Goal: Information Seeking & Learning: Check status

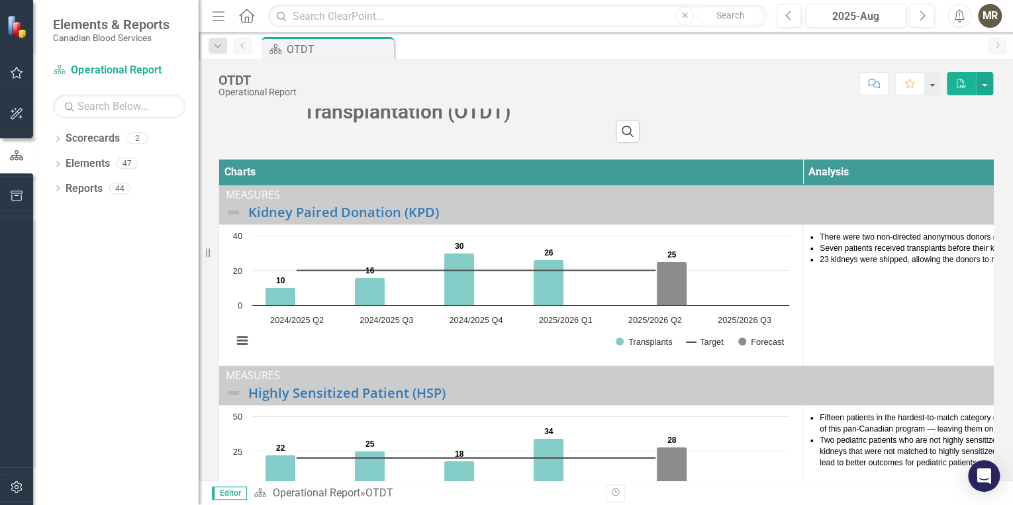
scroll to position [73, 0]
drag, startPoint x: 1351, startPoint y: 0, endPoint x: 553, endPoint y: 45, distance: 798.7
click at [553, 45] on div "Scorecard OTDT Pin" at bounding box center [620, 47] width 722 height 21
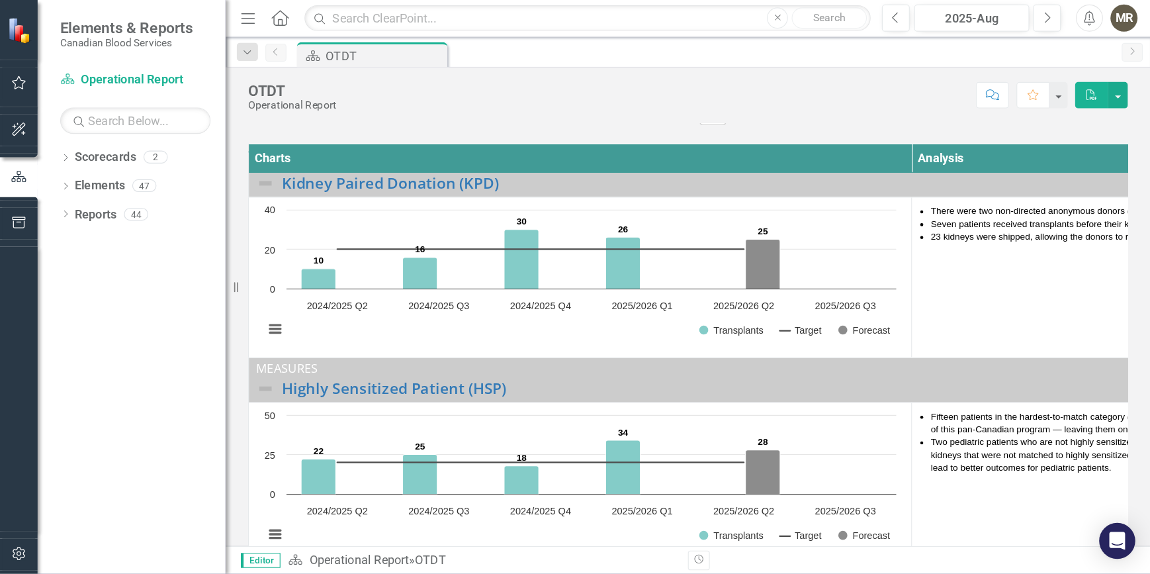
scroll to position [0, 0]
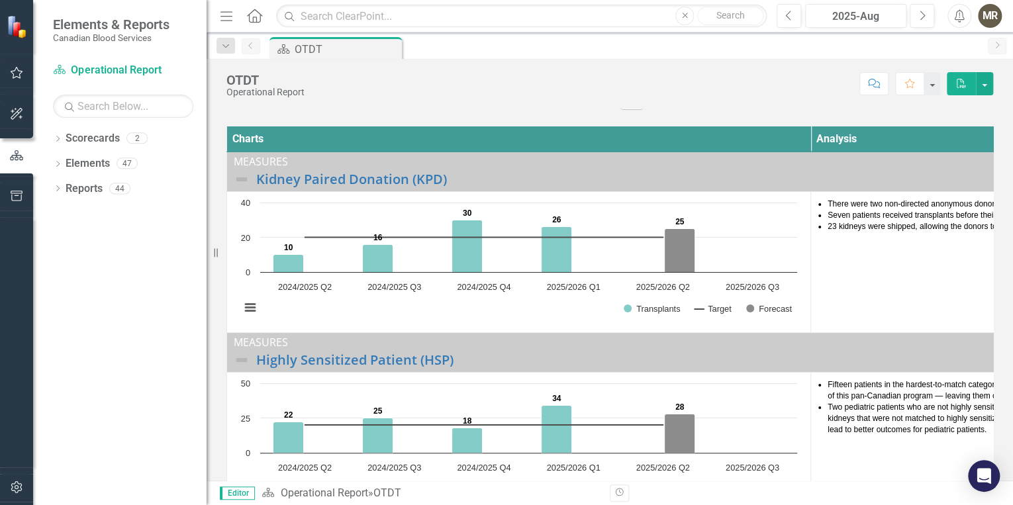
click at [206, 252] on div "Resize" at bounding box center [211, 252] width 11 height 505
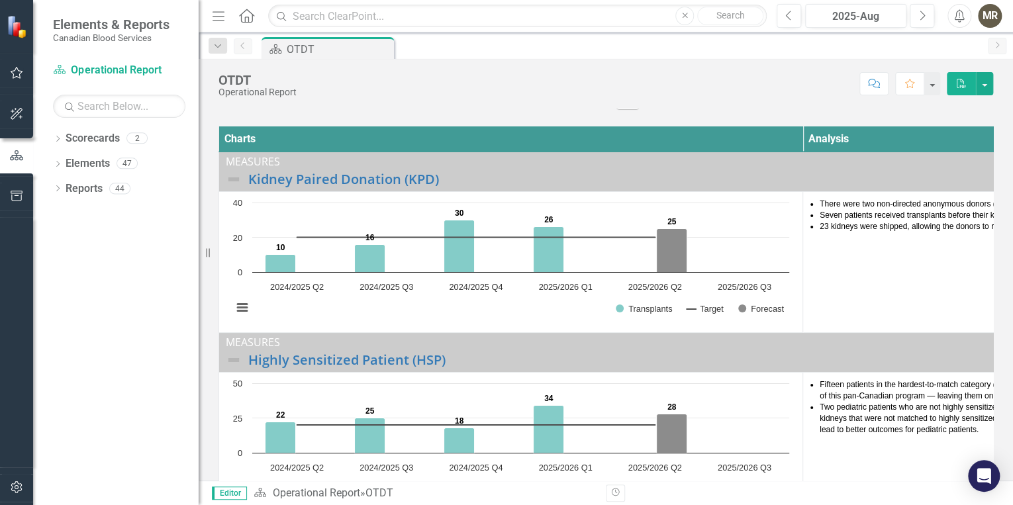
drag, startPoint x: 216, startPoint y: 253, endPoint x: 154, endPoint y: 249, distance: 61.7
click at [154, 249] on div "Elements & Reports Canadian Blood Services Scorecard Operational Report Search …" at bounding box center [99, 252] width 199 height 505
click at [13, 156] on icon "button" at bounding box center [16, 156] width 15 height 12
drag, startPoint x: 199, startPoint y: 249, endPoint x: 144, endPoint y: 242, distance: 54.8
click at [144, 242] on div "Elements & Reports Canadian Blood Services Scorecard Operational Report Search …" at bounding box center [99, 252] width 199 height 505
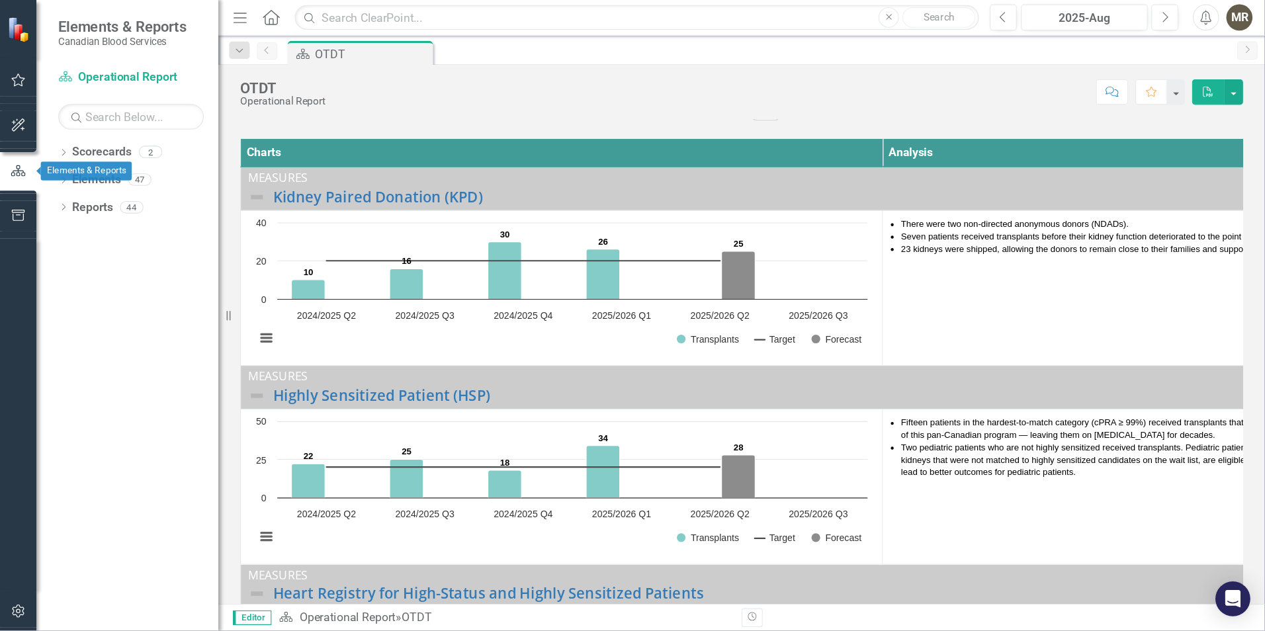
scroll to position [106, 0]
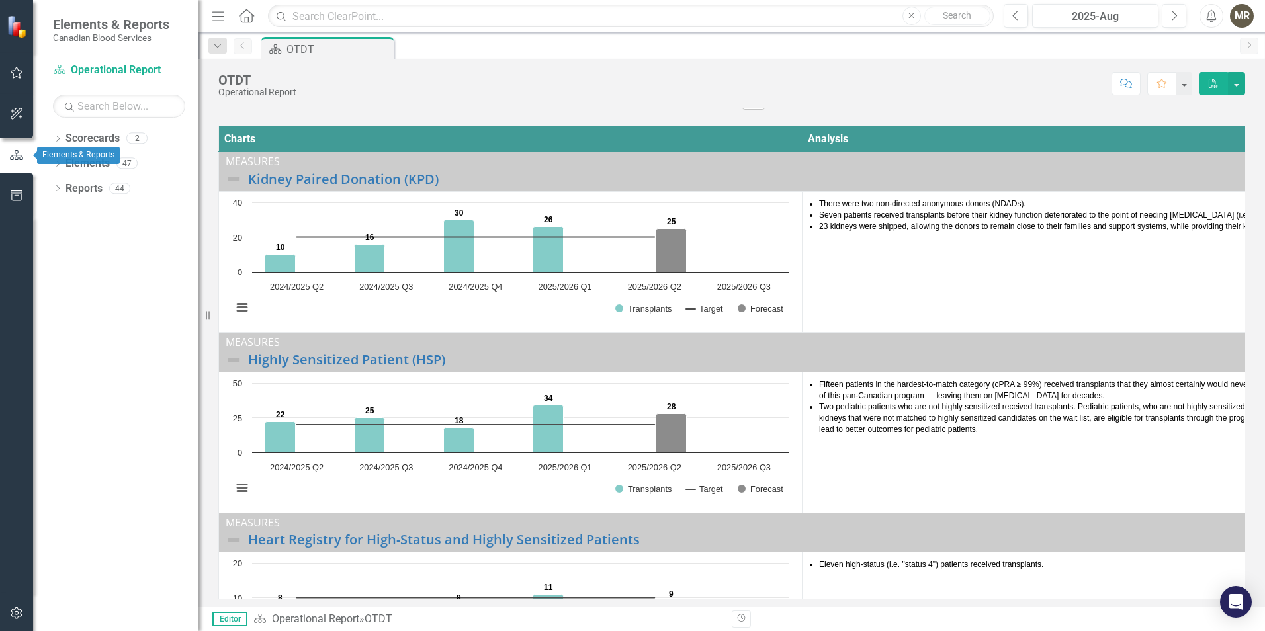
drag, startPoint x: 985, startPoint y: 0, endPoint x: 882, endPoint y: 79, distance: 129.9
click at [882, 79] on div "Score: N/A 2025-Aug Completed Comment Favorite PDF" at bounding box center [774, 83] width 942 height 23
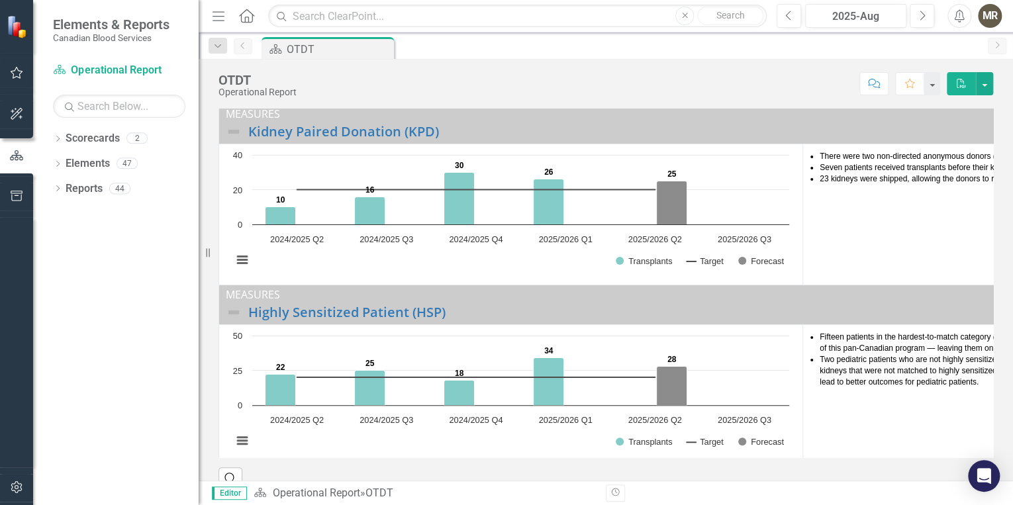
scroll to position [154, 0]
drag, startPoint x: 1228, startPoint y: 0, endPoint x: 550, endPoint y: 72, distance: 681.5
click at [549, 72] on div "Score: N/A 2025-Aug Completed Comment Favorite PDF" at bounding box center [648, 83] width 690 height 23
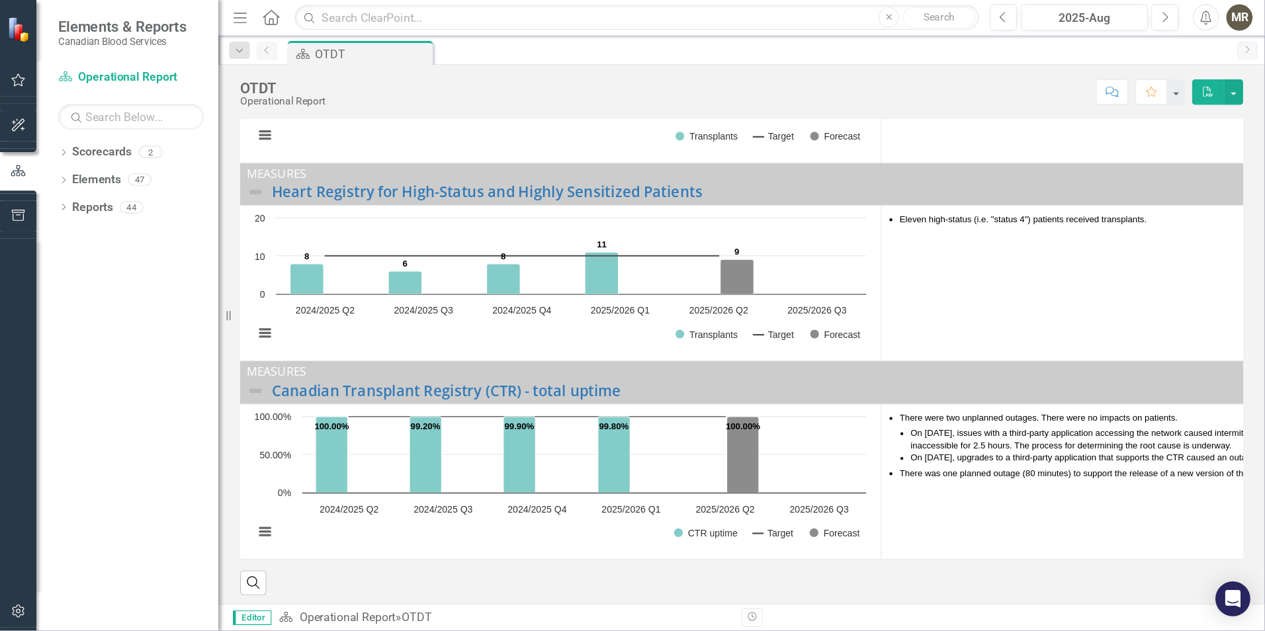
scroll to position [326, 1]
drag, startPoint x: 981, startPoint y: 0, endPoint x: 794, endPoint y: 66, distance: 198.0
click at [794, 66] on div "OTDT Operational Report Score: N/A 2025-Aug Completed Comment Favorite PDF" at bounding box center [675, 79] width 952 height 40
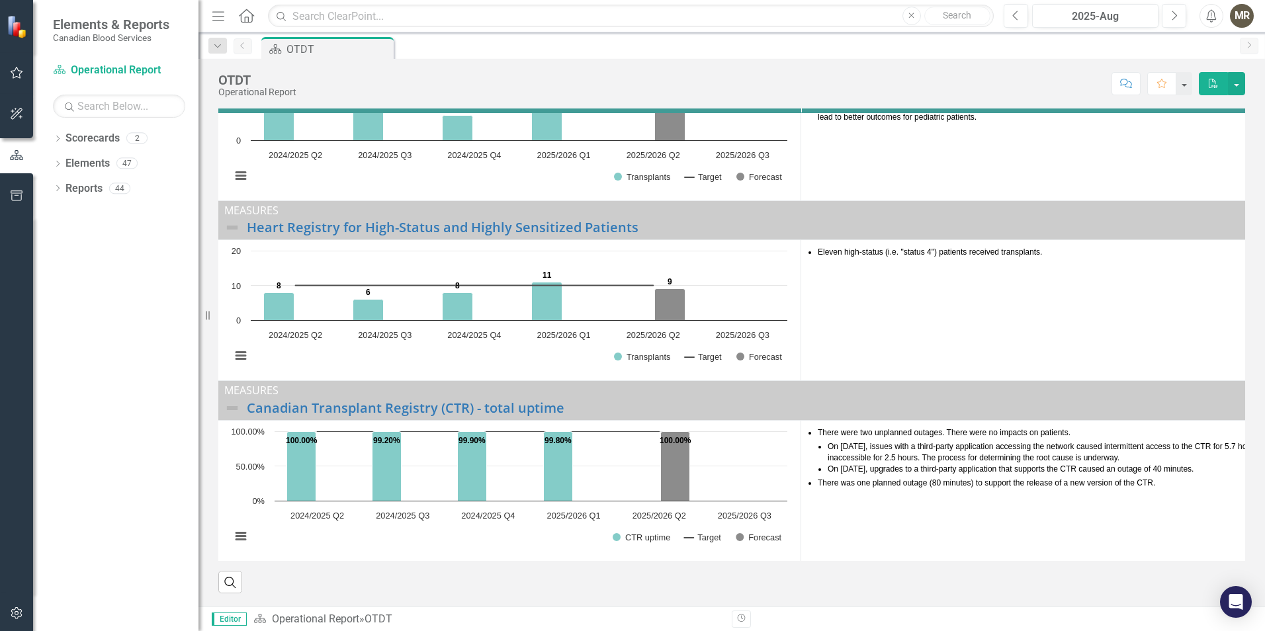
scroll to position [284, 2]
drag, startPoint x: 1118, startPoint y: 1, endPoint x: 914, endPoint y: 75, distance: 216.9
click at [914, 75] on div "Score: N/A 2025-Aug Completed Comment Favorite PDF" at bounding box center [774, 83] width 942 height 23
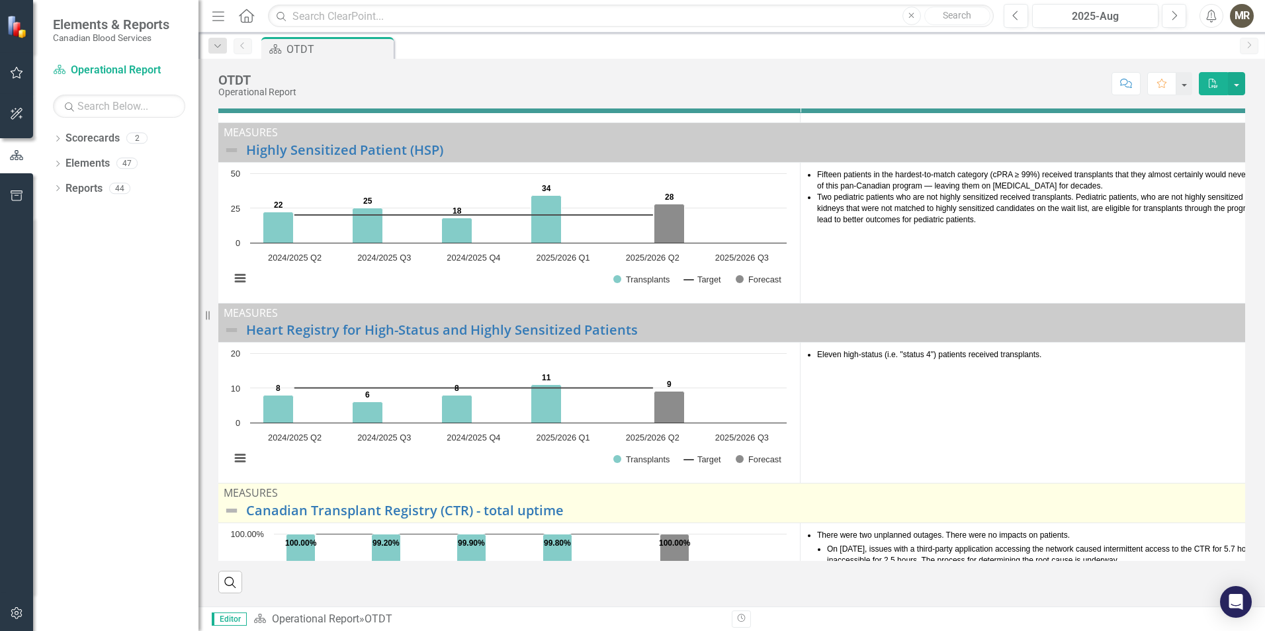
scroll to position [152, 2]
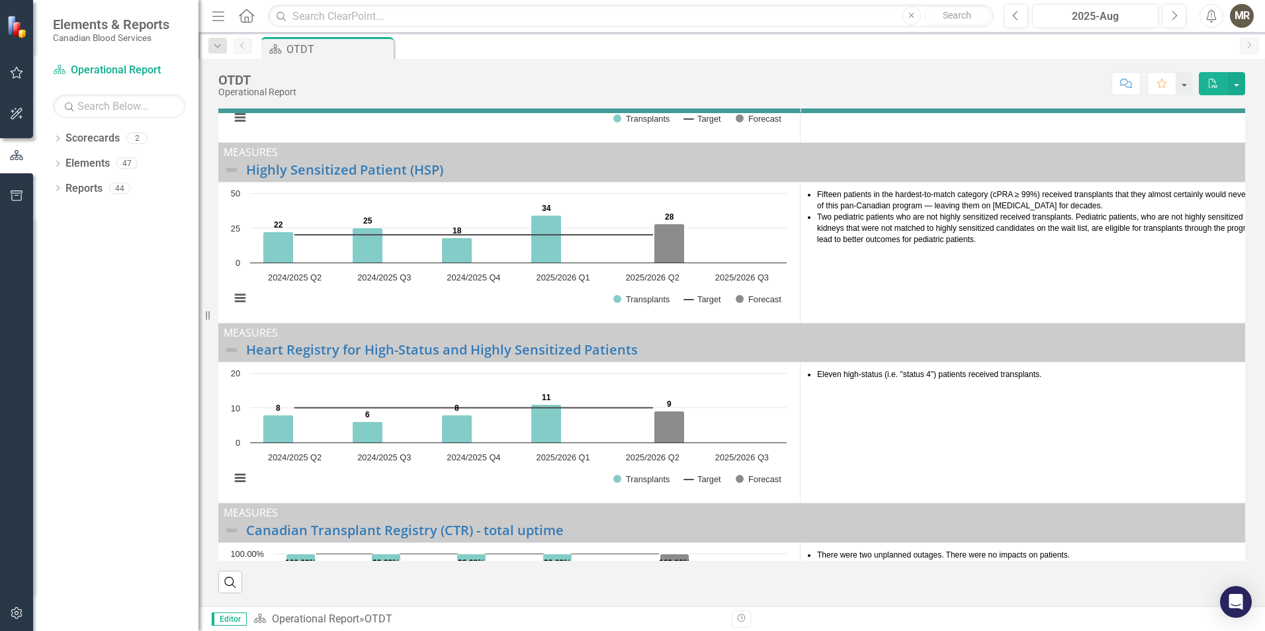
click at [1249, 338] on div "Operational Performance Report: Organ and Tissue Donation and Transplantation (…" at bounding box center [732, 277] width 1067 height 659
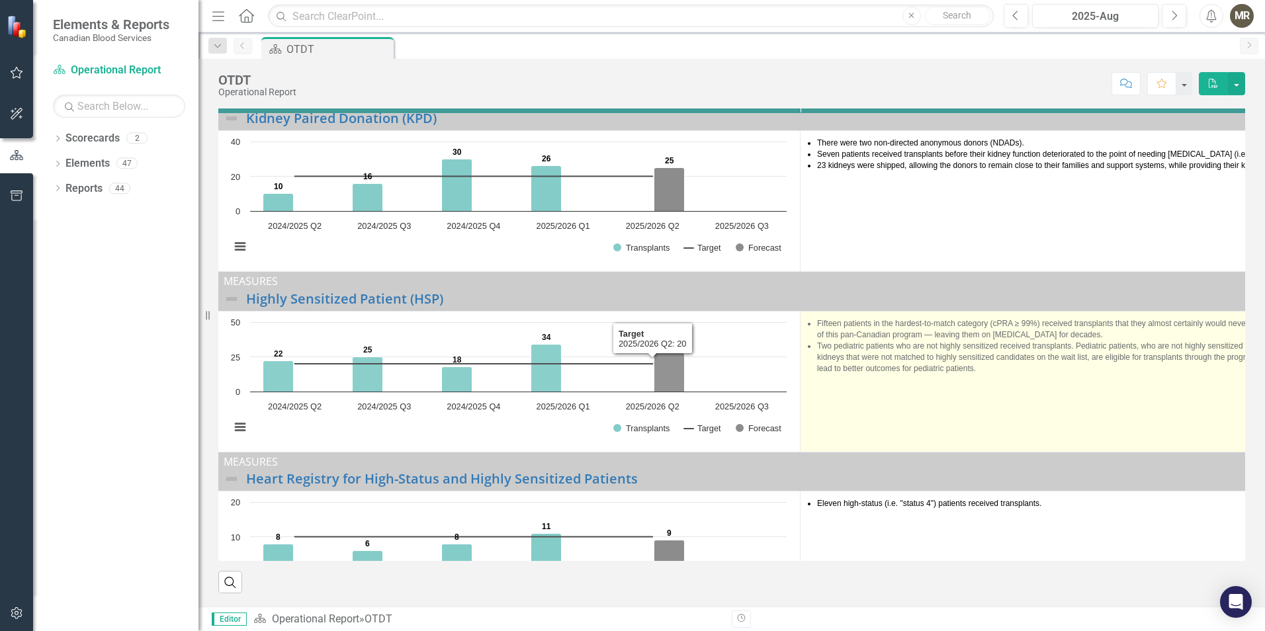
scroll to position [0, 2]
